Goal: Complete application form: Complete application form

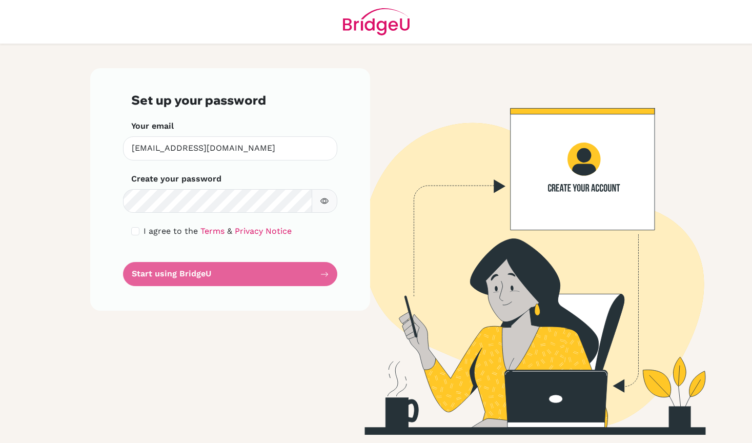
click at [109, 256] on div "Set up your password Your email [EMAIL_ADDRESS][DOMAIN_NAME] Invalid email Crea…" at bounding box center [230, 189] width 280 height 242
click at [137, 232] on input "checkbox" at bounding box center [135, 231] width 8 height 8
checkbox input "true"
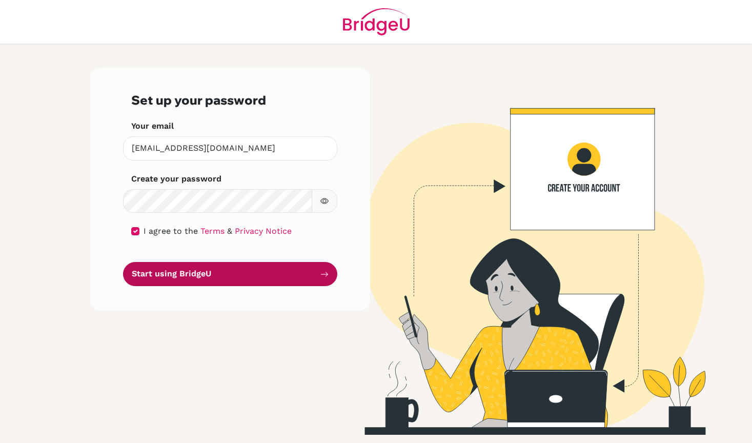
click at [208, 275] on button "Start using BridgeU" at bounding box center [230, 274] width 214 height 24
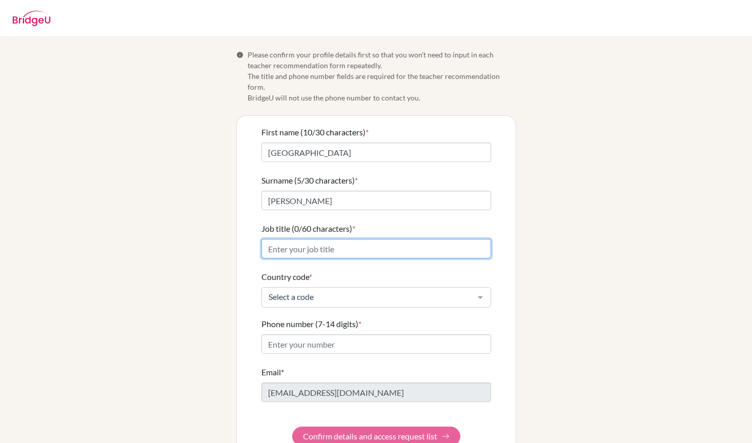
click at [372, 241] on input "Job title (0/60 characters) *" at bounding box center [376, 248] width 230 height 19
type input "Teacher"
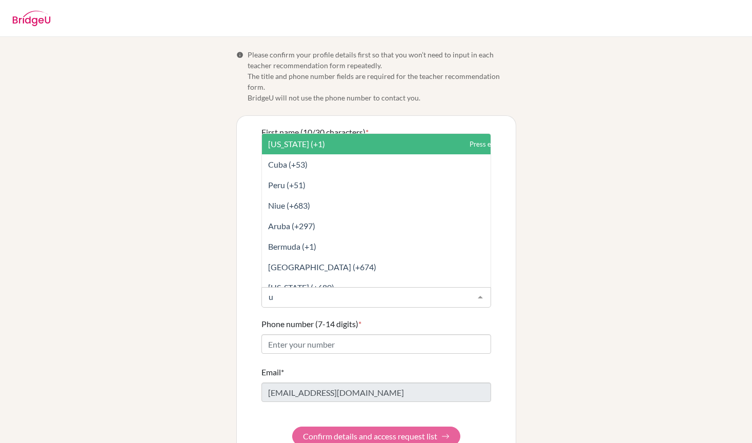
type input "un"
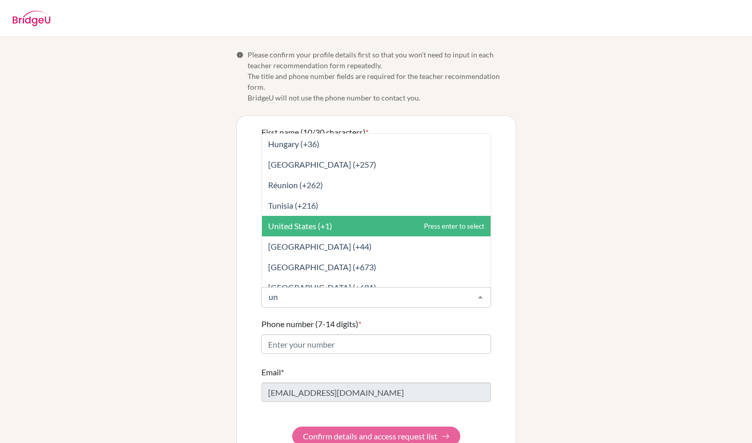
click at [338, 216] on span "United States (+1)" at bounding box center [376, 226] width 229 height 21
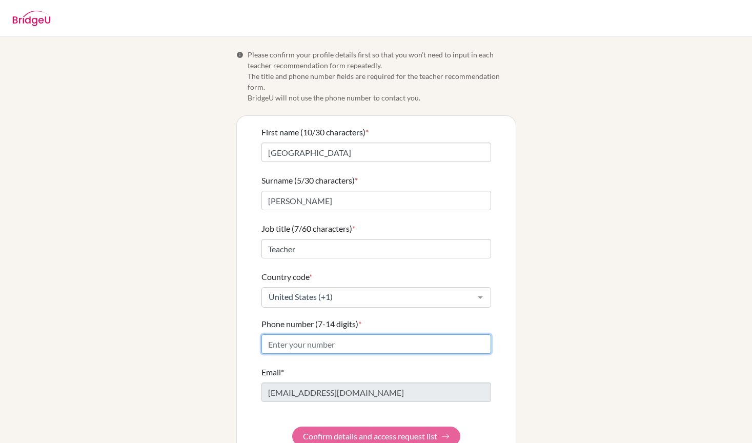
click at [319, 334] on input "Phone number (7-14 digits) *" at bounding box center [376, 343] width 230 height 19
type input "9713351461"
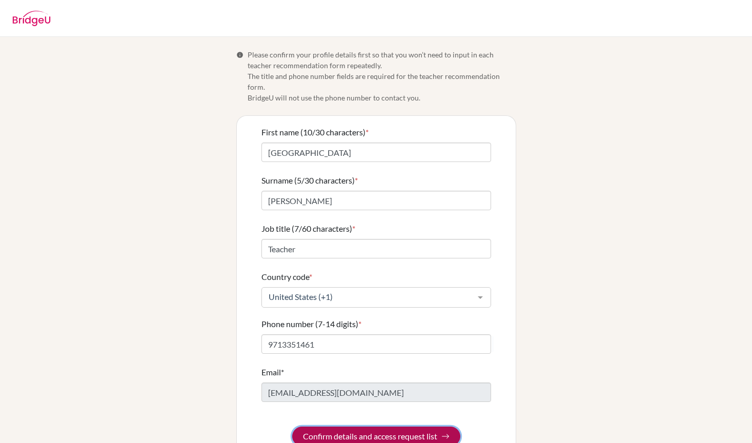
click at [344, 426] on button "Confirm details and access request list" at bounding box center [376, 435] width 168 height 19
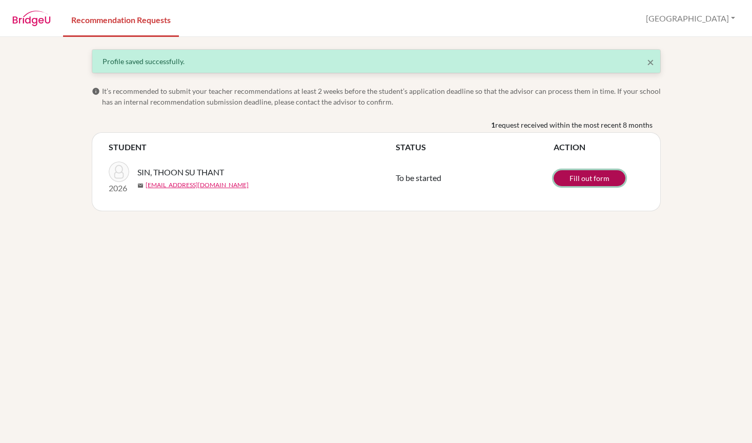
click at [585, 179] on link "Fill out form" at bounding box center [590, 178] width 72 height 16
